Goal: Information Seeking & Learning: Find specific fact

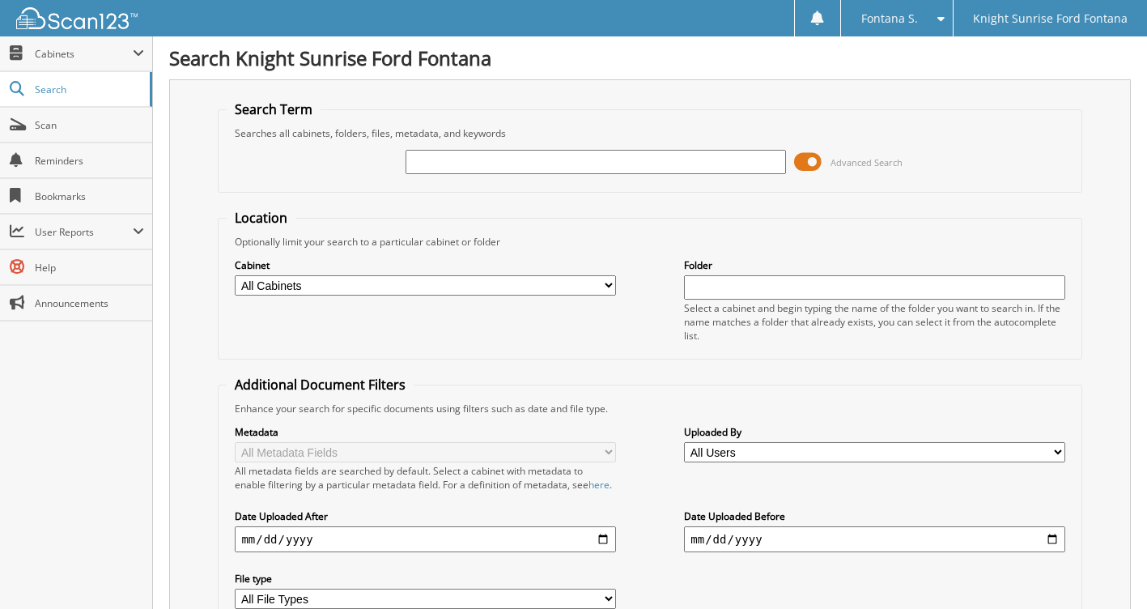
click at [546, 169] on input "text" at bounding box center [595, 162] width 380 height 24
click at [558, 161] on input "text" at bounding box center [595, 162] width 380 height 24
type input "629057"
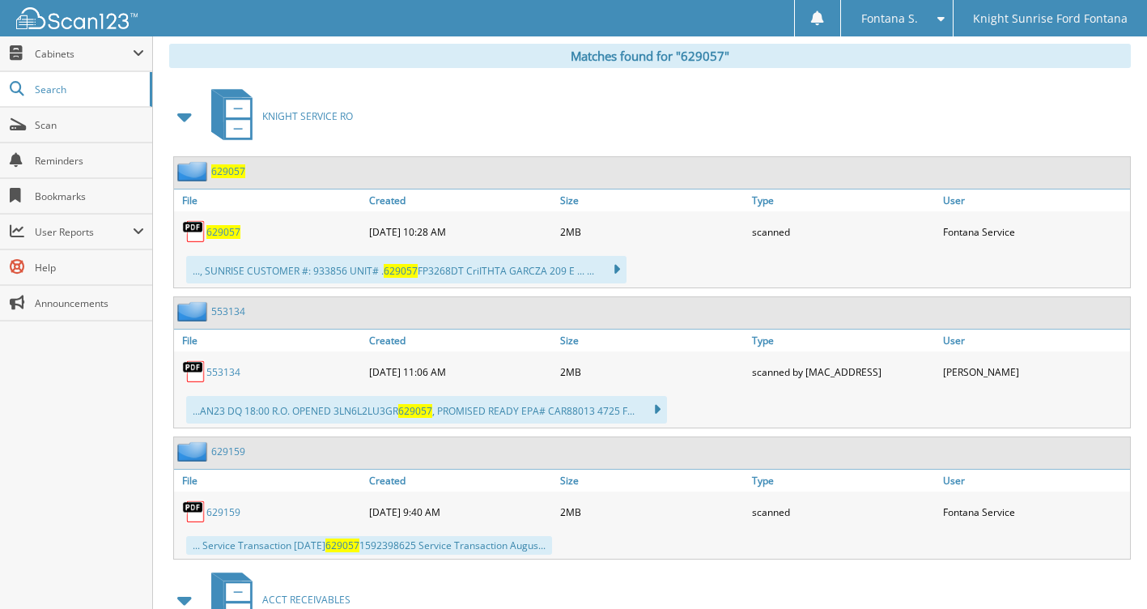
scroll to position [411, 0]
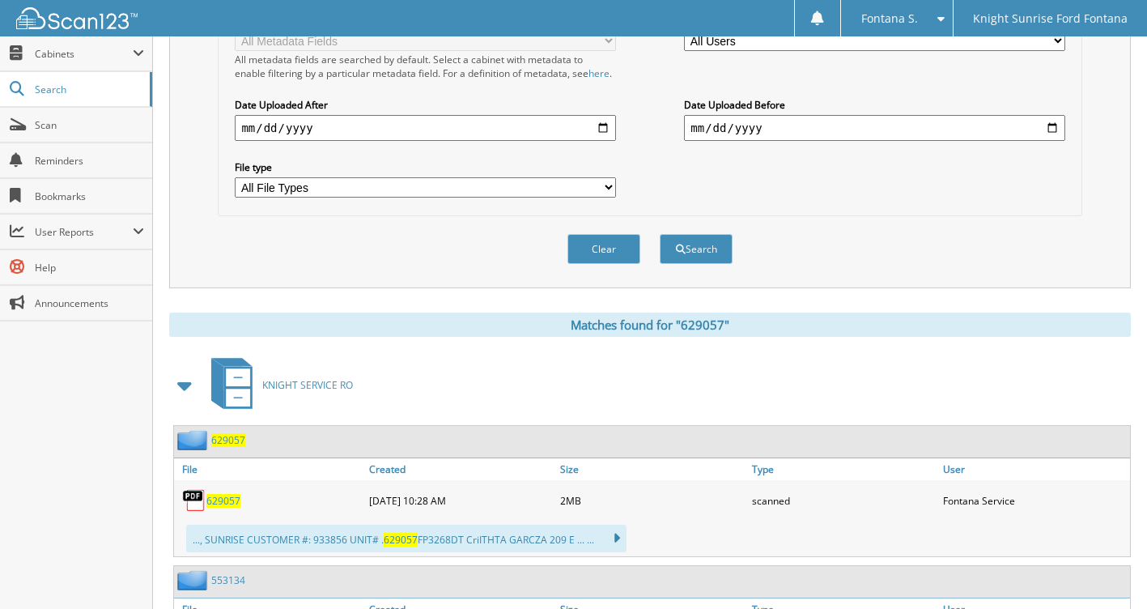
click at [233, 507] on span "629057" at bounding box center [223, 501] width 34 height 14
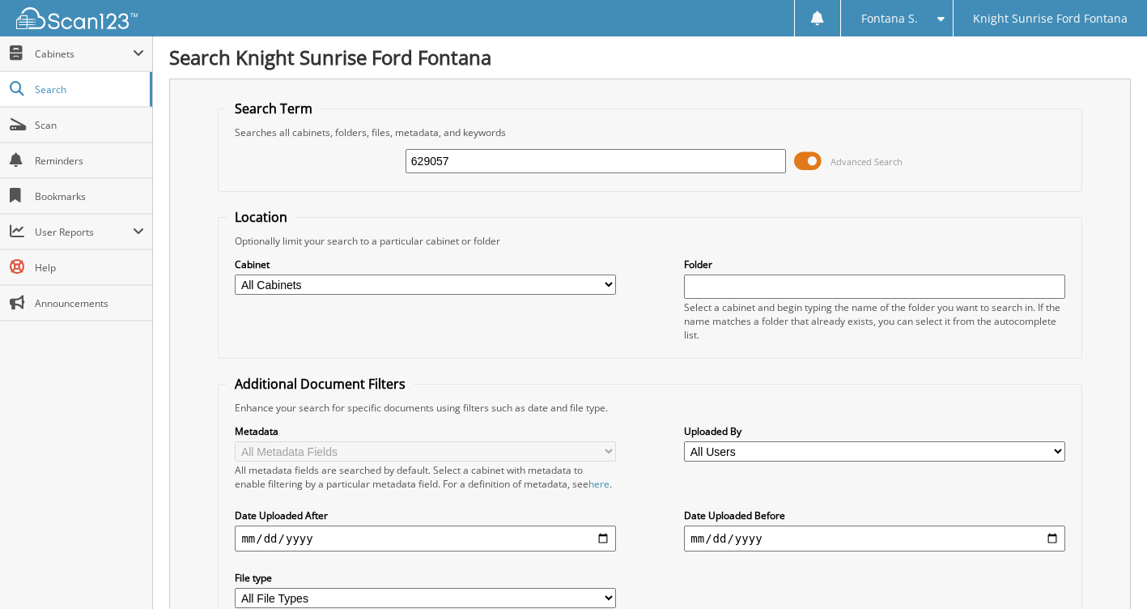
scroll to position [0, 0]
drag, startPoint x: 447, startPoint y: 164, endPoint x: 301, endPoint y: 187, distance: 147.4
click at [304, 187] on fieldset "Search Term Searches all cabinets, folders, files, metadata, and keywords 62905…" at bounding box center [650, 146] width 864 height 92
type input "629018"
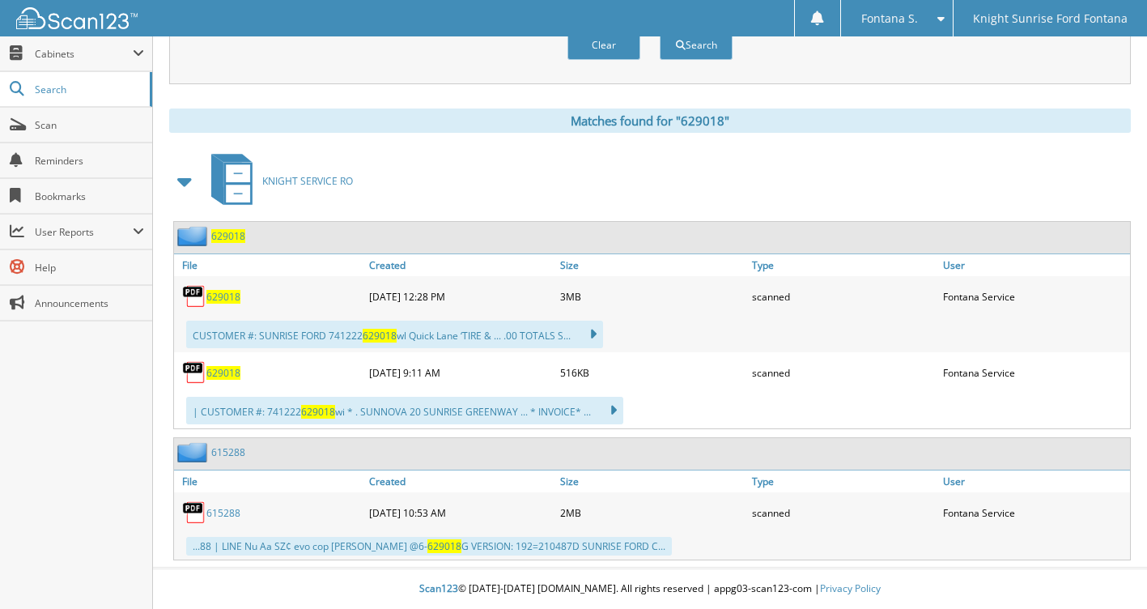
scroll to position [630, 0]
click at [223, 375] on span "629018" at bounding box center [223, 373] width 34 height 14
click at [224, 293] on span "629018" at bounding box center [223, 297] width 34 height 14
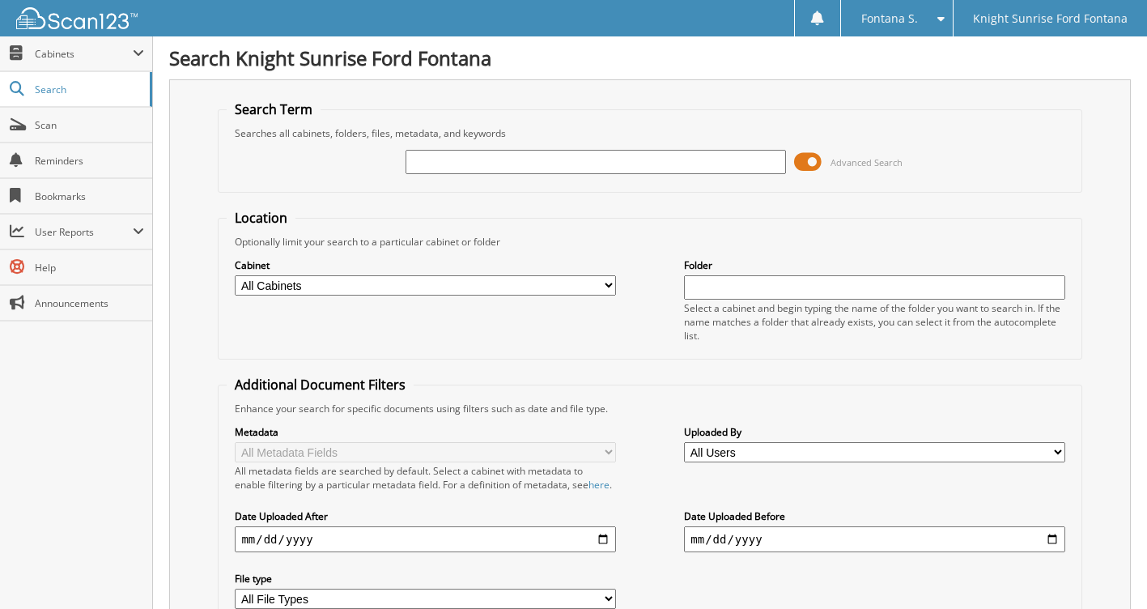
click at [451, 158] on input "text" at bounding box center [595, 162] width 380 height 24
type input "632536"
click at [484, 165] on input "632536" at bounding box center [595, 162] width 380 height 24
drag, startPoint x: 639, startPoint y: 253, endPoint x: 610, endPoint y: 256, distance: 28.5
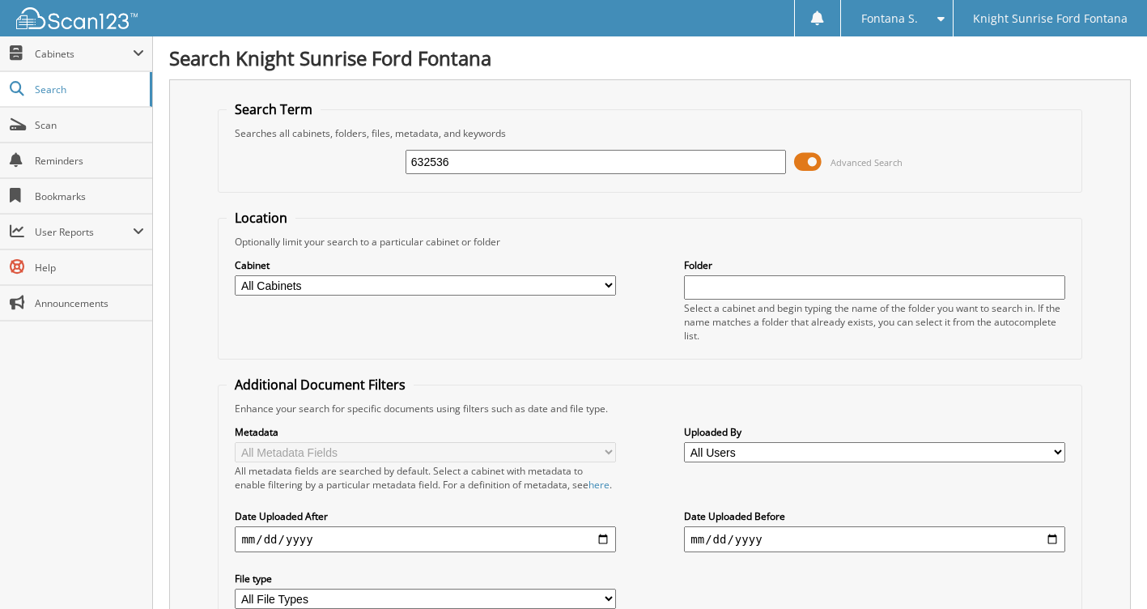
click at [639, 255] on div "Cabinet All Cabinets ACCOUNTS PAYABLE ACCT RECEIVABLES KNIGHT PARTS KNIGHT SERV…" at bounding box center [650, 299] width 846 height 102
